Goal: Navigation & Orientation: Find specific page/section

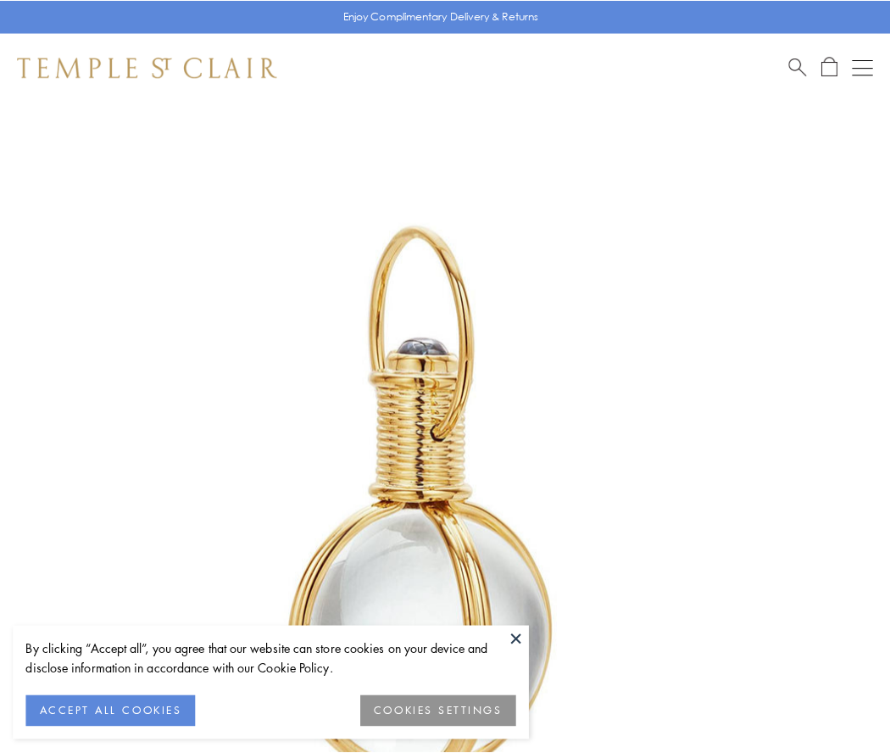
scroll to position [443, 0]
